Goal: Task Accomplishment & Management: Use online tool/utility

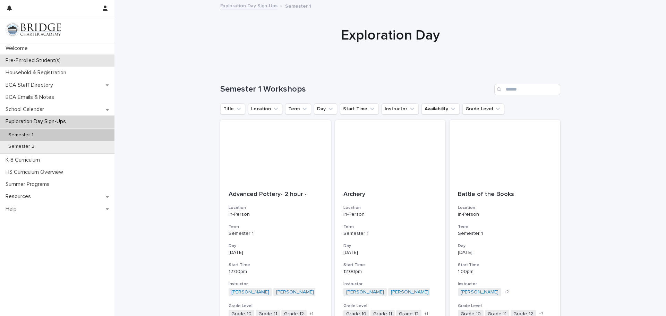
click at [53, 56] on div "Pre-Enrolled Student(s)" at bounding box center [57, 60] width 114 height 12
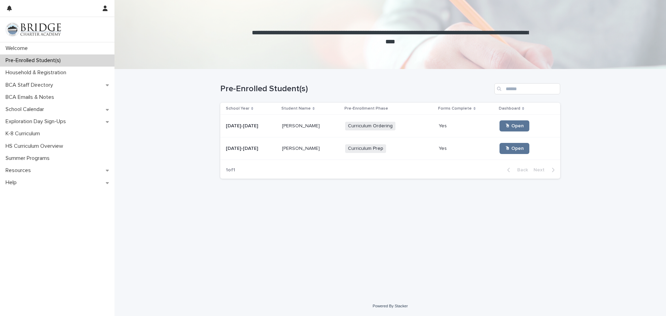
click at [334, 144] on div "Nova [PERSON_NAME] [PERSON_NAME]" at bounding box center [311, 148] width 58 height 11
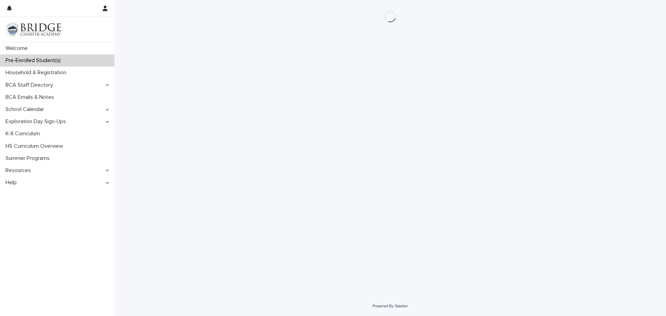
click at [334, 144] on div "Loading... Saving… Loading... Saving…" at bounding box center [390, 139] width 347 height 279
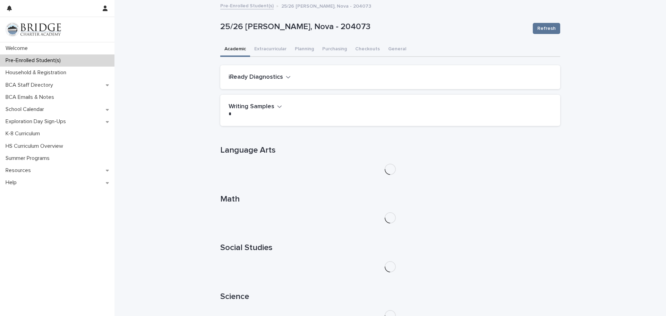
click at [288, 79] on icon "button" at bounding box center [288, 77] width 5 height 6
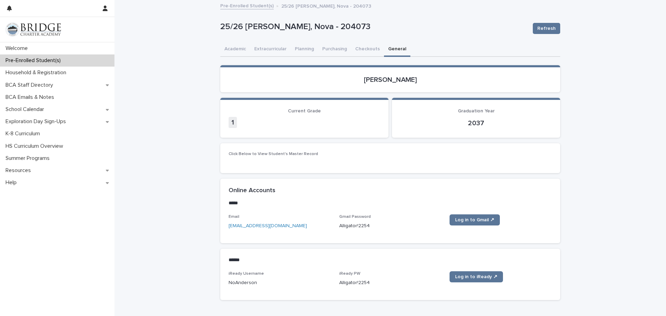
click at [398, 53] on button "General" at bounding box center [397, 49] width 26 height 15
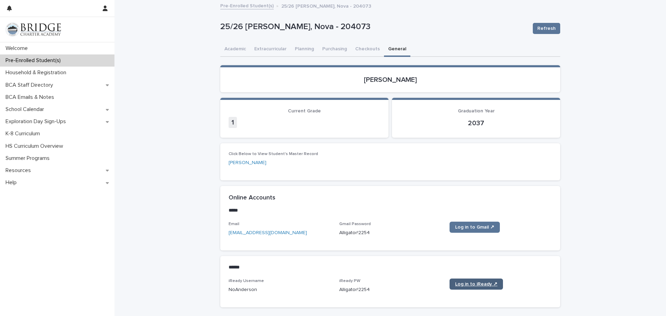
click at [477, 284] on span "Log in to iReady ↗" at bounding box center [476, 283] width 42 height 5
